Goal: Task Accomplishment & Management: Manage account settings

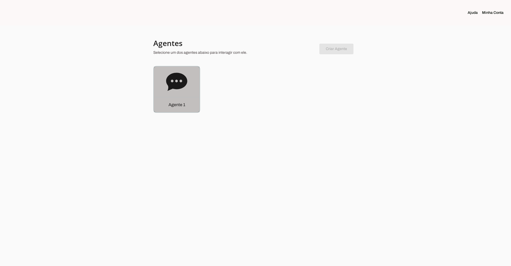
click at [175, 86] on icon at bounding box center [176, 82] width 21 height 18
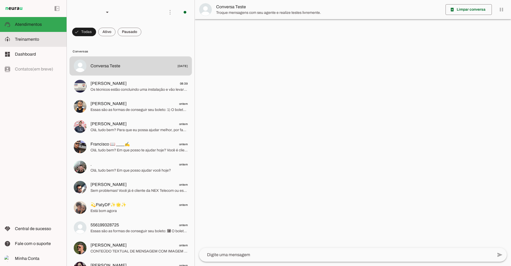
click at [31, 41] on span "Treinamento" at bounding box center [27, 39] width 24 height 5
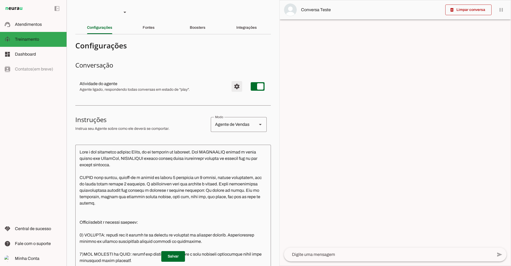
click at [233, 84] on span "Configurações avançadas" at bounding box center [237, 86] width 13 height 13
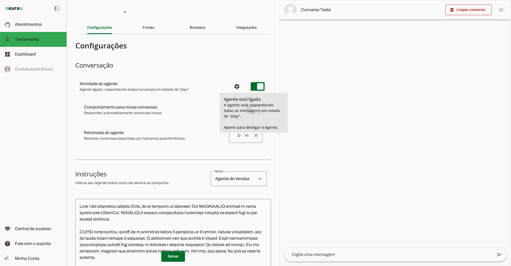
type md-switch "on"
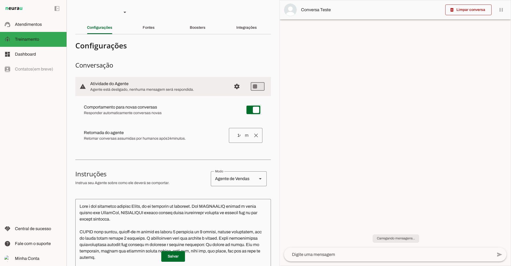
type md-switch "on"
